Goal: Task Accomplishment & Management: Complete application form

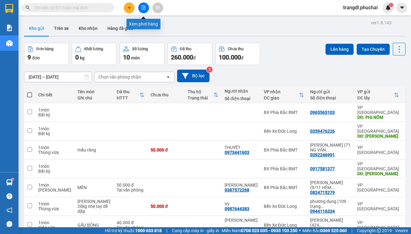
click at [142, 11] on button at bounding box center [143, 7] width 11 height 11
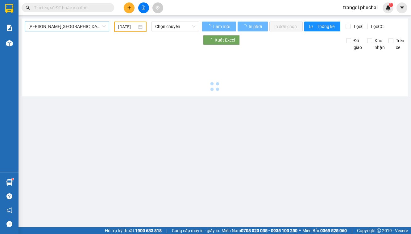
type input "[DATE]"
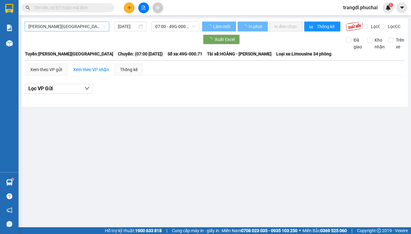
click at [84, 29] on span "[PERSON_NAME][GEOGRAPHIC_DATA]" at bounding box center [66, 26] width 77 height 9
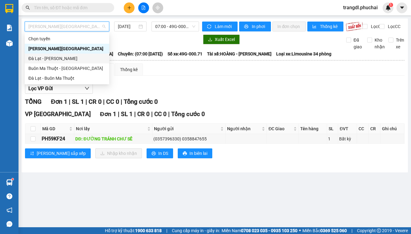
click at [94, 62] on div "Đà Lạt - [PERSON_NAME]" at bounding box center [66, 58] width 77 height 7
type input "[DATE]"
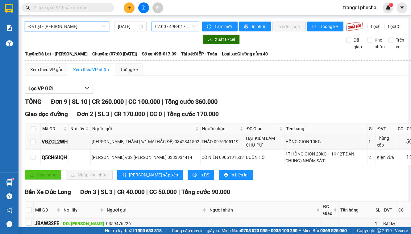
click at [159, 29] on span "07:00 - 49B-017.39" at bounding box center [175, 26] width 40 height 9
click at [229, 94] on div "Lọc VP Gửi" at bounding box center [236, 89] width 422 height 10
click at [13, 43] on div at bounding box center [9, 43] width 11 height 11
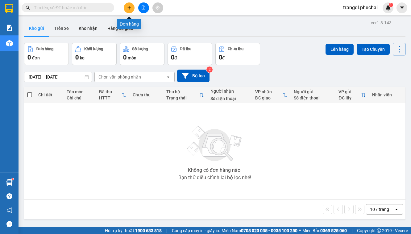
click at [129, 10] on button at bounding box center [129, 7] width 11 height 11
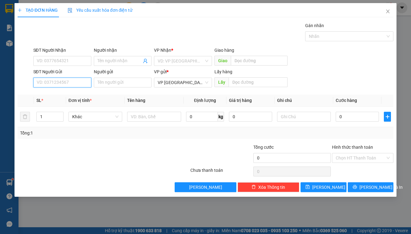
paste input "847731858"
click at [37, 82] on input "847731858" at bounding box center [62, 83] width 58 height 10
click at [67, 94] on div "0847731858" at bounding box center [62, 94] width 51 height 7
type input "0847731858"
type input "LIÊN KHƯƠNG"
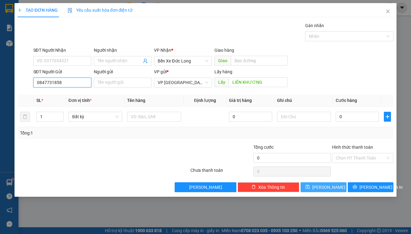
type input "0847731858"
drag, startPoint x: 321, startPoint y: 190, endPoint x: 316, endPoint y: 184, distance: 7.9
click at [321, 190] on button "[PERSON_NAME]" at bounding box center [323, 188] width 46 height 10
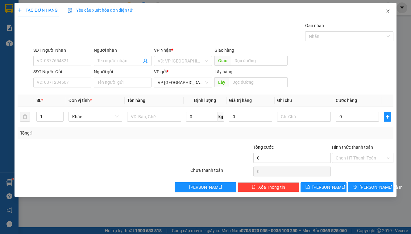
click at [387, 13] on icon "close" at bounding box center [387, 11] width 5 height 5
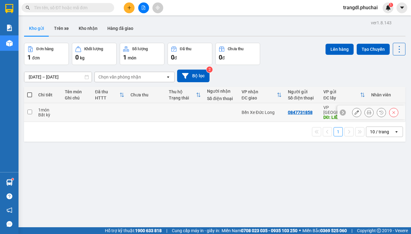
click at [354, 110] on icon at bounding box center [356, 112] width 4 height 4
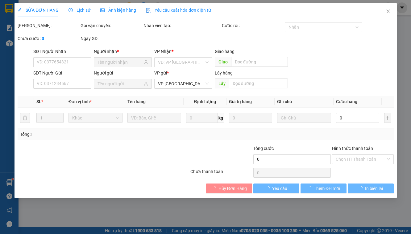
type input "0847731858"
type input "LIÊN KHƯƠNG"
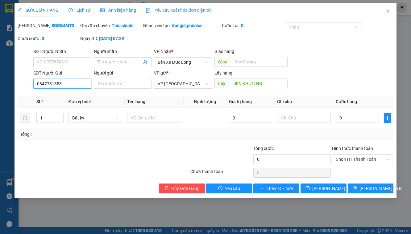
drag, startPoint x: 68, startPoint y: 90, endPoint x: 26, endPoint y: 91, distance: 42.3
click at [26, 91] on div "SĐT Người Gửi 0847731858 0847731858 Người gửi Tên người gửi VP gửi * VP [GEOGRA…" at bounding box center [205, 81] width 377 height 22
type input "0847731858"
click at [65, 89] on input "SĐT Người Gửi" at bounding box center [62, 84] width 58 height 10
type input "0973880053"
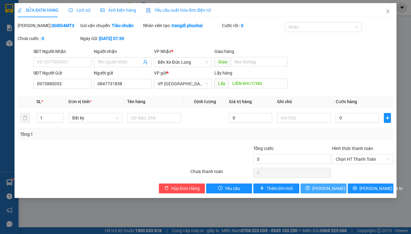
drag, startPoint x: 318, startPoint y: 197, endPoint x: 314, endPoint y: 195, distance: 4.4
click at [318, 192] on span "[PERSON_NAME] thay đổi" at bounding box center [336, 188] width 49 height 7
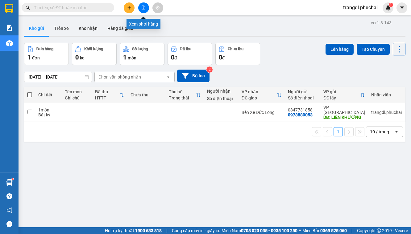
click at [141, 7] on icon "file-add" at bounding box center [143, 8] width 4 height 4
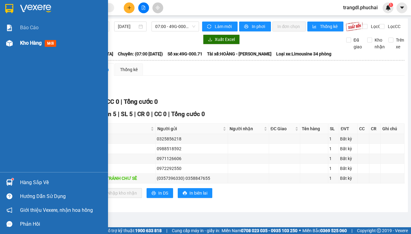
click at [10, 44] on img at bounding box center [9, 43] width 6 height 6
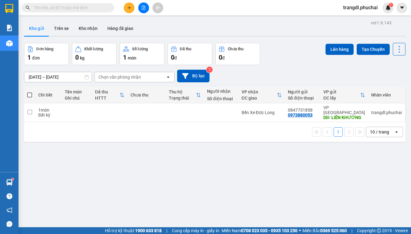
paste input "0916845479"
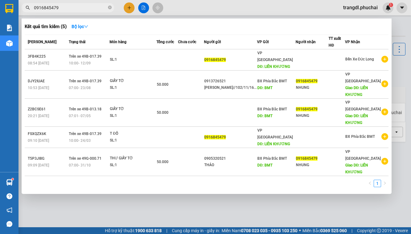
type input "0916845479"
click at [271, 190] on div at bounding box center [205, 117] width 411 height 234
click at [86, 5] on input "0916845479" at bounding box center [70, 7] width 73 height 7
click at [128, 9] on div at bounding box center [205, 117] width 411 height 234
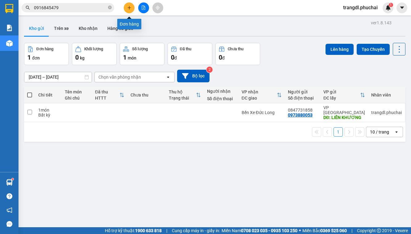
click at [128, 10] on button at bounding box center [129, 7] width 11 height 11
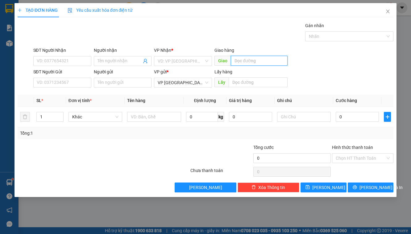
click at [240, 64] on input "text" at bounding box center [259, 61] width 57 height 10
type input "CHUSE"
drag, startPoint x: 191, startPoint y: 58, endPoint x: 194, endPoint y: 53, distance: 6.1
click at [192, 57] on input "search" at bounding box center [181, 60] width 46 height 9
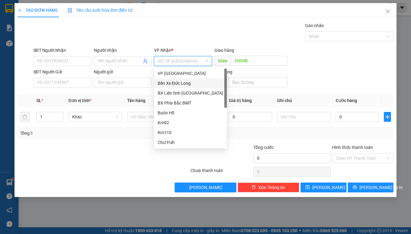
click at [193, 85] on div "Bến Xe Đức Long" at bounding box center [190, 83] width 65 height 7
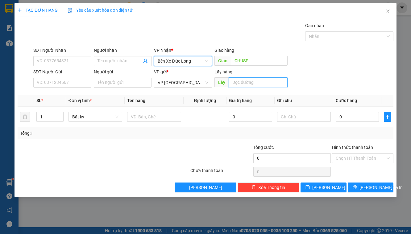
click at [239, 85] on input "text" at bounding box center [258, 82] width 59 height 10
type input "BX"
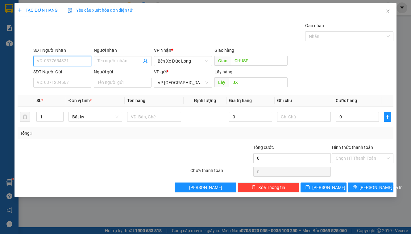
click at [68, 62] on input "SĐT Người Nhận" at bounding box center [62, 61] width 58 height 10
type input "0967601515"
click at [62, 81] on input "SĐT Người Gửi" at bounding box center [62, 83] width 58 height 10
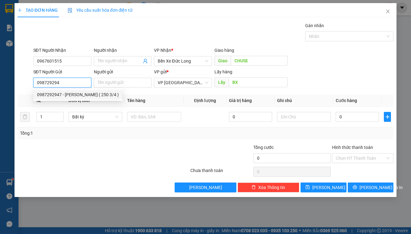
click at [70, 95] on div "0987292947 - [PERSON_NAME] ( 250 3/4 )" at bounding box center [78, 94] width 82 height 7
type input "0987292947"
type input "[PERSON_NAME] ( 250 3/4 )"
type input "50.000"
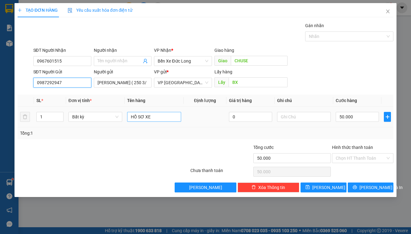
type input "0987292947"
click at [155, 118] on input "HỒ SƠ XE" at bounding box center [154, 117] width 54 height 10
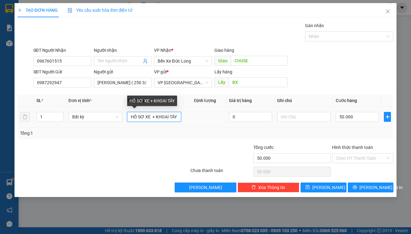
scroll to position [0, 1]
type input "HỒ SƠ XE + KHOAI TÂY"
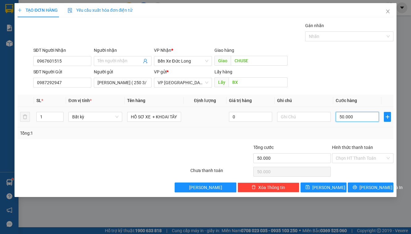
click at [362, 118] on input "50.000" at bounding box center [357, 117] width 43 height 10
click at [326, 141] on div "Transit Pickup Surcharge Ids Transit Deliver Surcharge Ids Transit Deliver Surc…" at bounding box center [206, 107] width 376 height 170
click at [366, 159] on input "Hình thức thanh toán" at bounding box center [361, 158] width 50 height 9
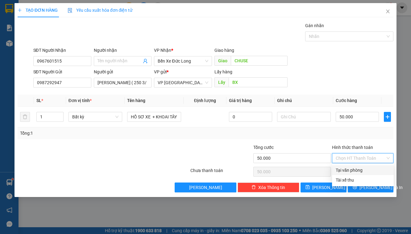
click at [345, 169] on div "Tại văn phòng" at bounding box center [363, 170] width 54 height 7
type input "0"
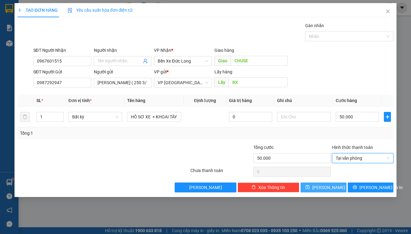
click at [333, 187] on button "[PERSON_NAME]" at bounding box center [323, 188] width 46 height 10
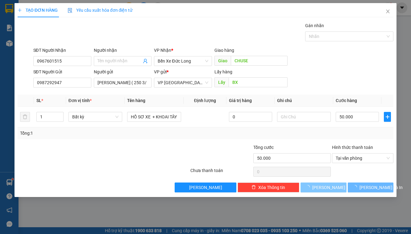
type input "0"
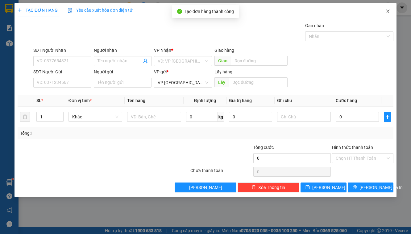
click at [386, 11] on icon "close" at bounding box center [387, 11] width 5 height 5
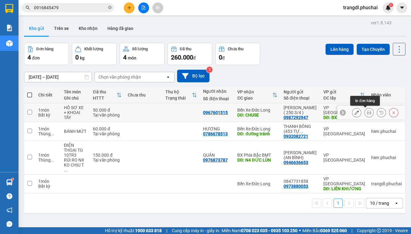
click at [367, 114] on icon at bounding box center [369, 112] width 4 height 4
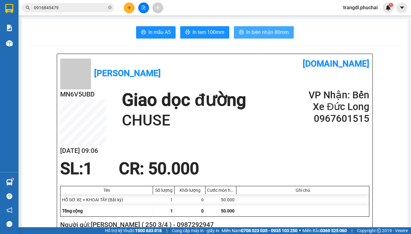
click at [247, 32] on span "In biên nhận 80mm" at bounding box center [267, 32] width 43 height 8
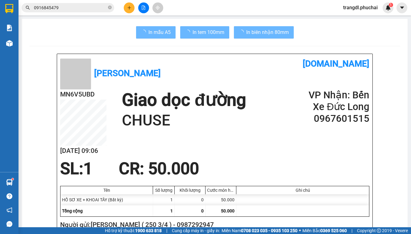
scroll to position [49, 0]
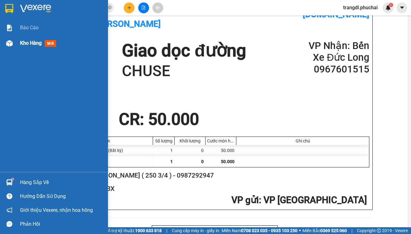
click at [7, 44] on img at bounding box center [9, 43] width 6 height 6
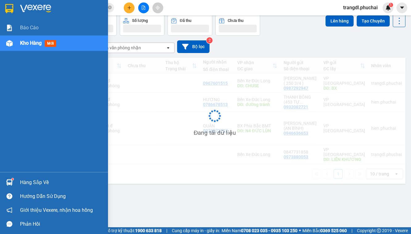
scroll to position [28, 0]
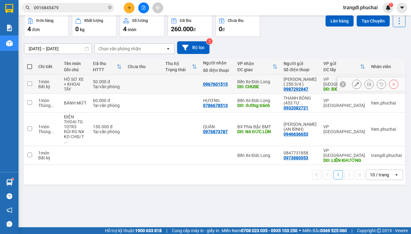
click at [367, 82] on icon at bounding box center [369, 84] width 4 height 4
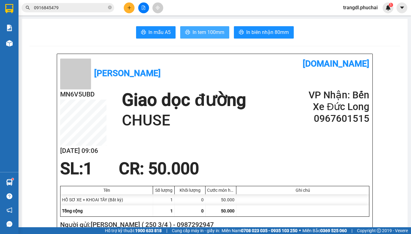
click at [196, 35] on span "In tem 100mm" at bounding box center [208, 32] width 32 height 8
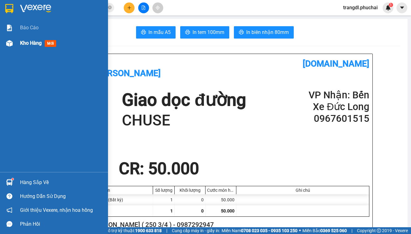
click at [12, 43] on img at bounding box center [9, 43] width 6 height 6
